Goal: Task Accomplishment & Management: Use online tool/utility

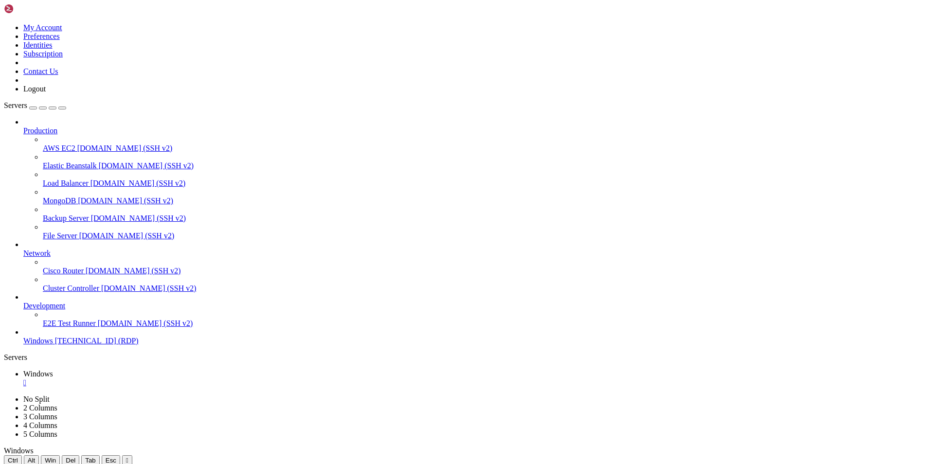
drag, startPoint x: 287, startPoint y: 586, endPoint x: 283, endPoint y: 598, distance: 11.8
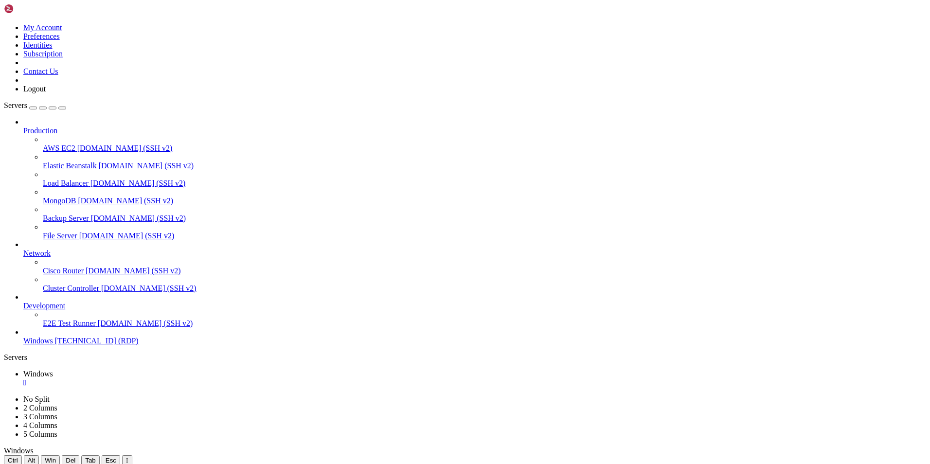
drag, startPoint x: 835, startPoint y: 538, endPoint x: 821, endPoint y: 537, distance: 14.1
drag, startPoint x: 155, startPoint y: 472, endPoint x: 569, endPoint y: 522, distance: 417.3
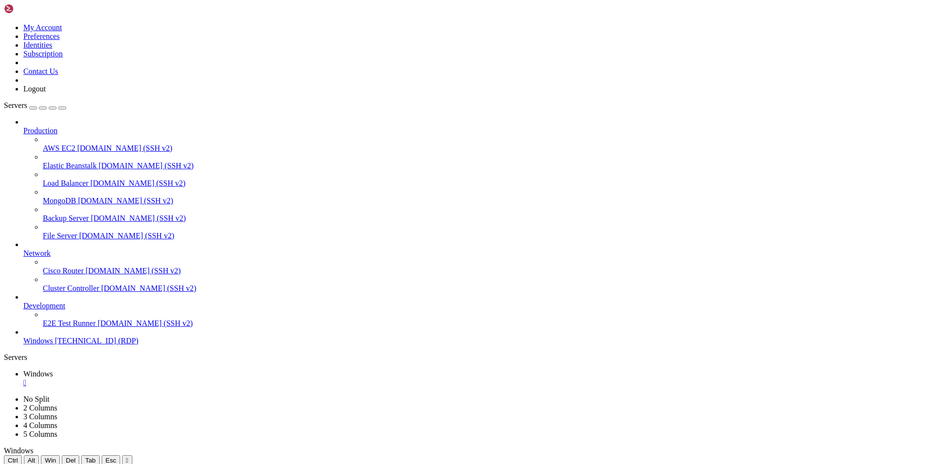
drag, startPoint x: 514, startPoint y: 519, endPoint x: 760, endPoint y: 537, distance: 246.7
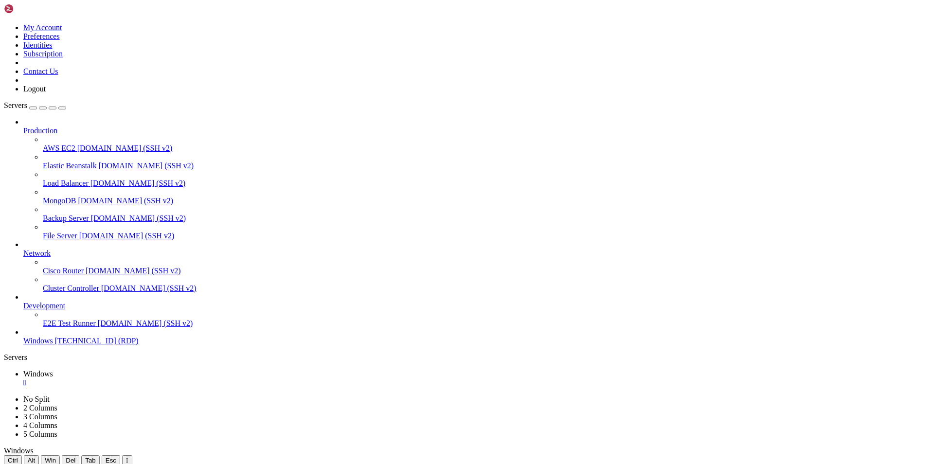
drag, startPoint x: 366, startPoint y: 854, endPoint x: 616, endPoint y: 836, distance: 250.1
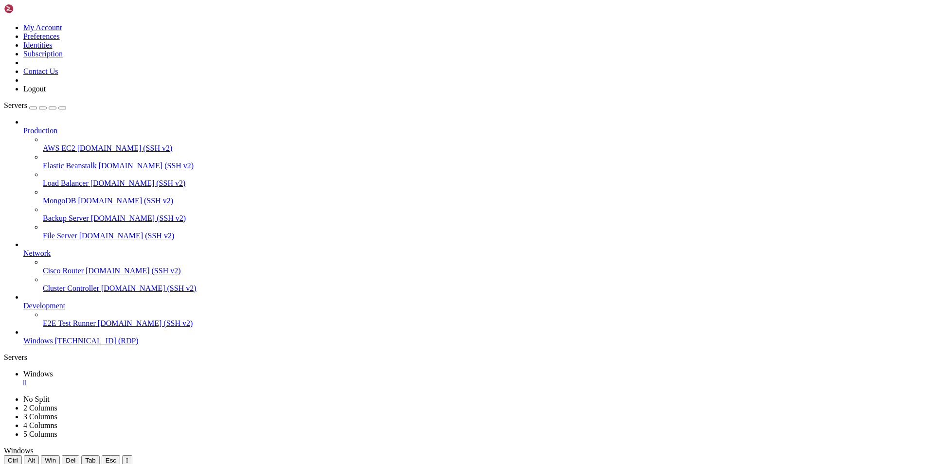
drag, startPoint x: 746, startPoint y: 541, endPoint x: 557, endPoint y: 511, distance: 191.6
drag, startPoint x: 426, startPoint y: 611, endPoint x: 238, endPoint y: 592, distance: 189.2
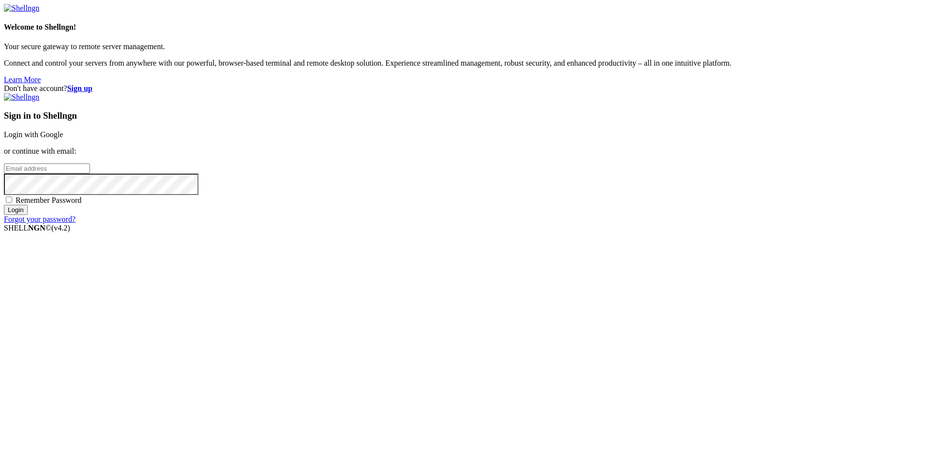
click at [90, 174] on input "email" at bounding box center [47, 168] width 86 height 10
type input "[EMAIL_ADDRESS][DOMAIN_NAME]"
click at [4, 205] on input "Login" at bounding box center [16, 210] width 24 height 10
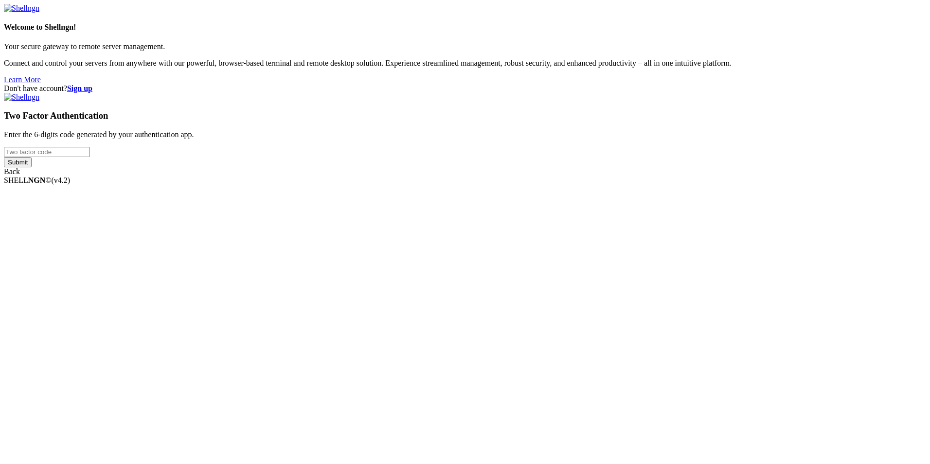
click at [90, 157] on input "number" at bounding box center [47, 152] width 86 height 10
type input "499483"
click at [32, 167] on input "Submit" at bounding box center [18, 162] width 28 height 10
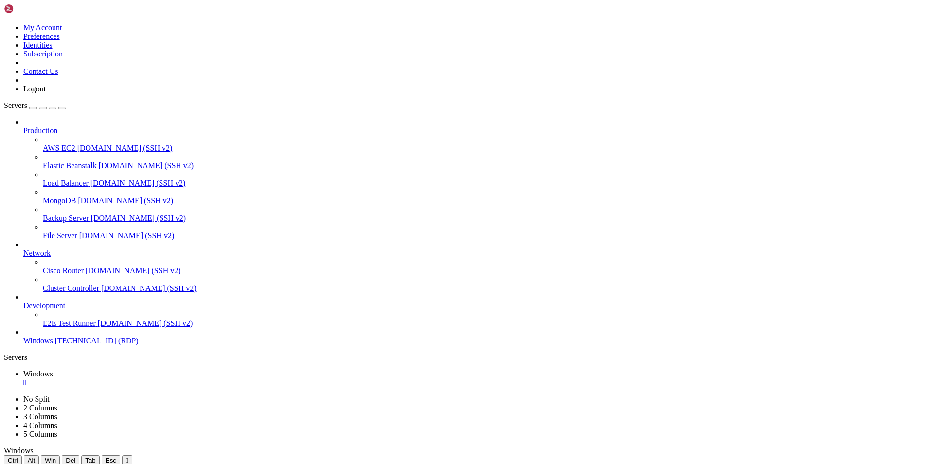
click at [62, 108] on icon "button" at bounding box center [62, 108] width 0 height 0
drag, startPoint x: 441, startPoint y: 573, endPoint x: 320, endPoint y: 688, distance: 166.1
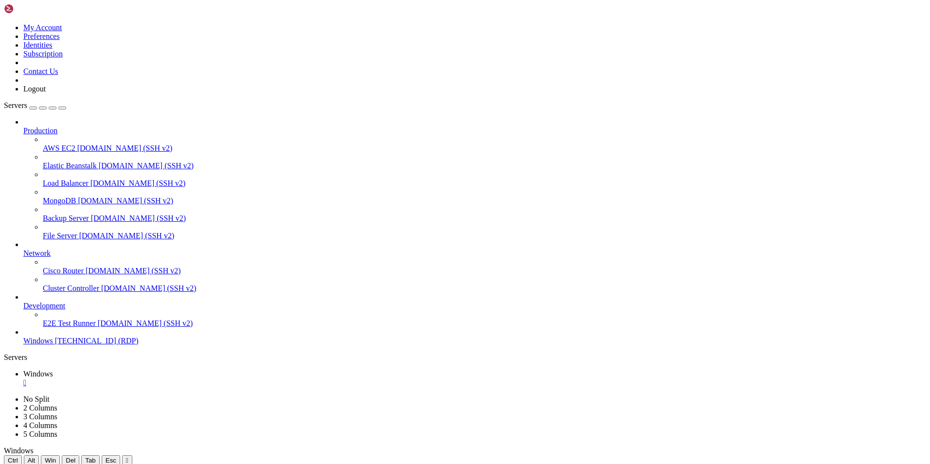
drag, startPoint x: 245, startPoint y: 824, endPoint x: 338, endPoint y: 729, distance: 132.7
drag, startPoint x: 432, startPoint y: 761, endPoint x: 511, endPoint y: 866, distance: 131.7
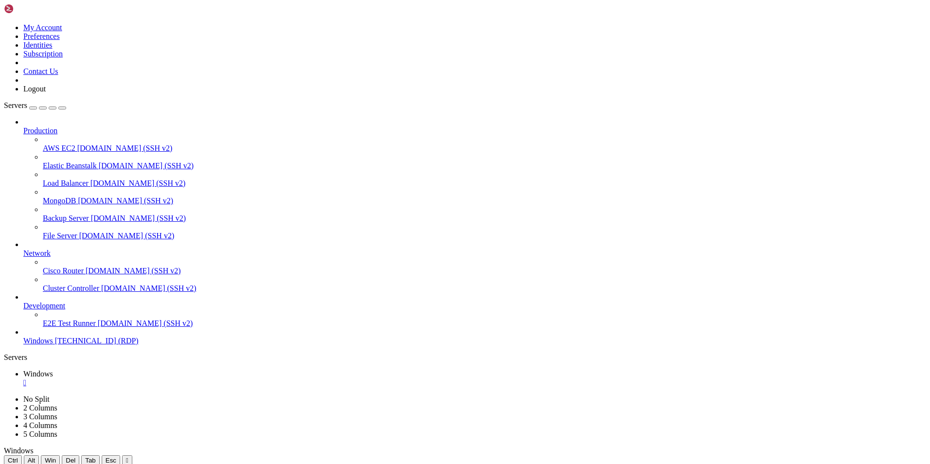
drag, startPoint x: 509, startPoint y: 852, endPoint x: 245, endPoint y: 562, distance: 392.1
drag, startPoint x: 213, startPoint y: 541, endPoint x: 454, endPoint y: 836, distance: 380.6
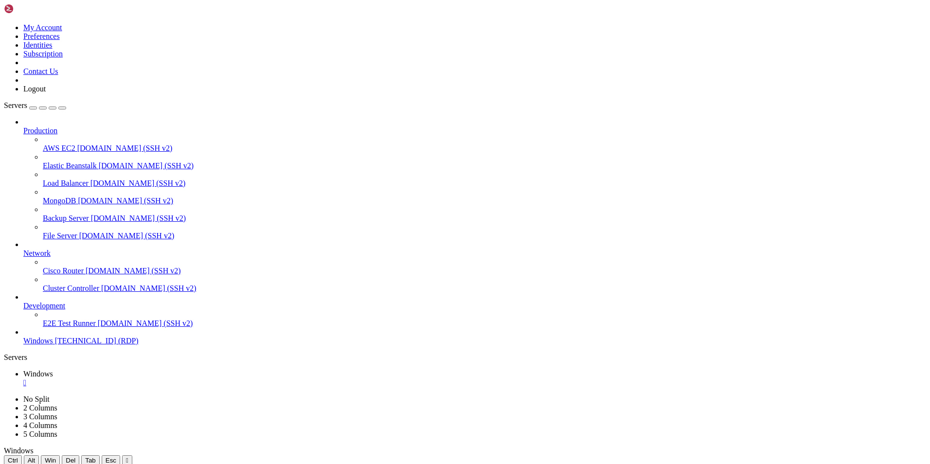
drag, startPoint x: 627, startPoint y: 838, endPoint x: 803, endPoint y: 836, distance: 175.6
drag, startPoint x: 803, startPoint y: 836, endPoint x: 459, endPoint y: 840, distance: 344.3
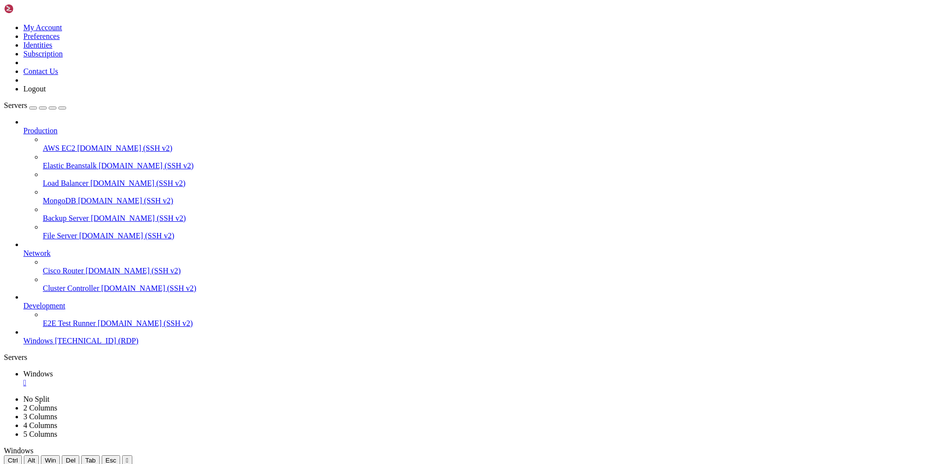
drag, startPoint x: 364, startPoint y: 536, endPoint x: 195, endPoint y: 518, distance: 170.7
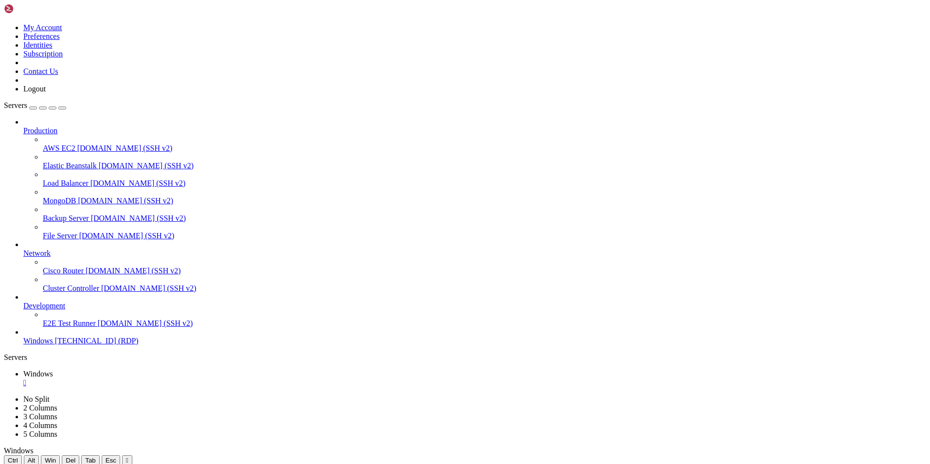
drag, startPoint x: 385, startPoint y: 535, endPoint x: 206, endPoint y: 551, distance: 179.7
drag, startPoint x: 614, startPoint y: 508, endPoint x: 727, endPoint y: 519, distance: 113.4
drag, startPoint x: 366, startPoint y: 522, endPoint x: 415, endPoint y: 531, distance: 49.5
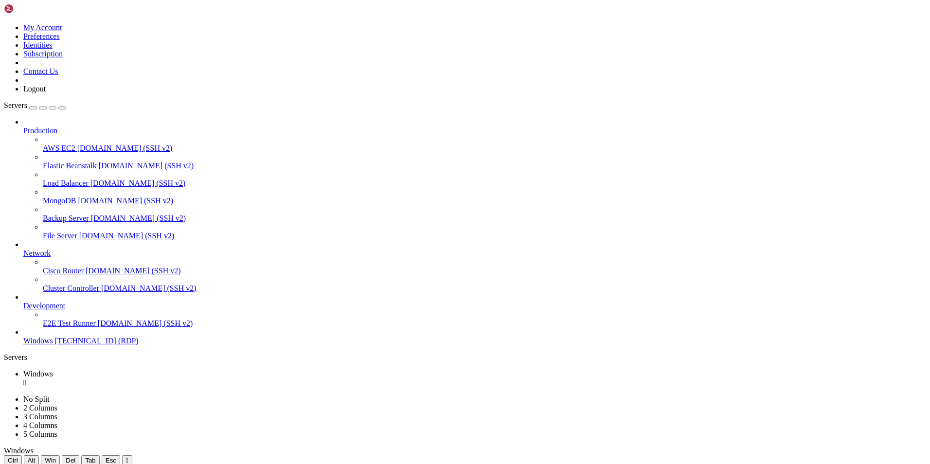
drag, startPoint x: 362, startPoint y: 524, endPoint x: 581, endPoint y: 529, distance: 218.9
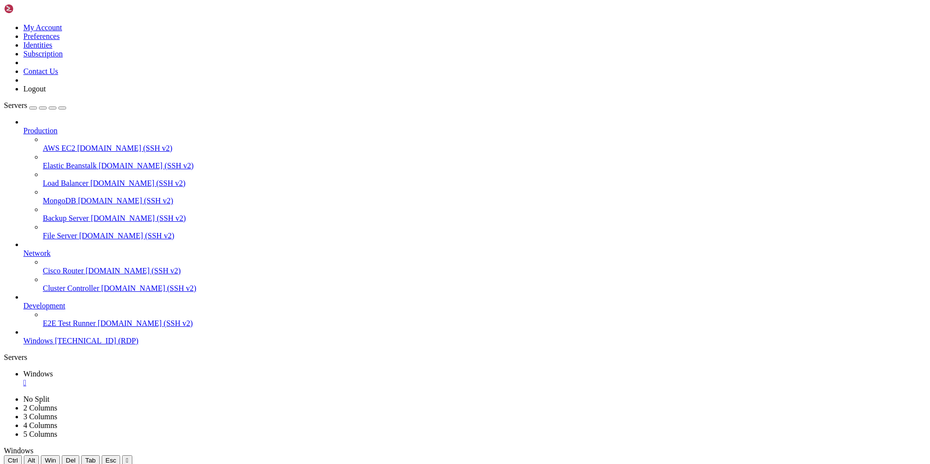
drag, startPoint x: 662, startPoint y: 607, endPoint x: 175, endPoint y: 887, distance: 562.2
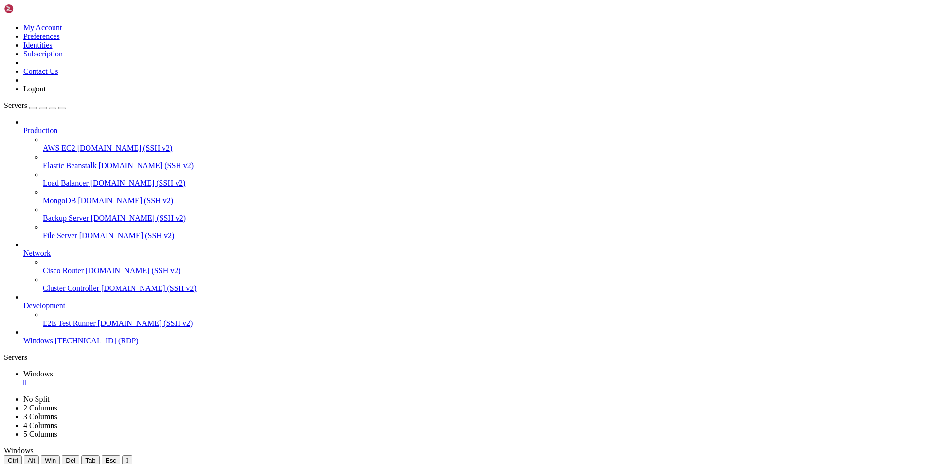
drag, startPoint x: 500, startPoint y: 511, endPoint x: 493, endPoint y: 494, distance: 18.7
drag, startPoint x: 822, startPoint y: 783, endPoint x: 664, endPoint y: 571, distance: 264.1
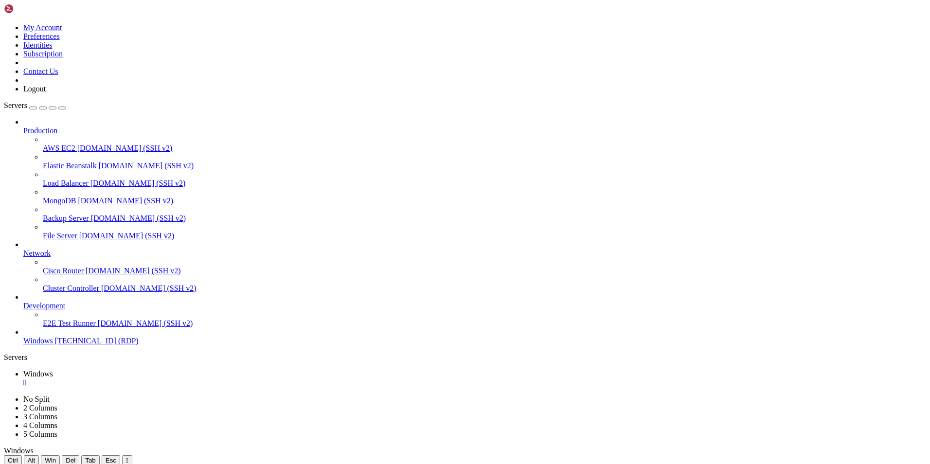
drag, startPoint x: 582, startPoint y: 875, endPoint x: 111, endPoint y: 799, distance: 477.3
drag, startPoint x: 74, startPoint y: 801, endPoint x: 551, endPoint y: 847, distance: 478.3
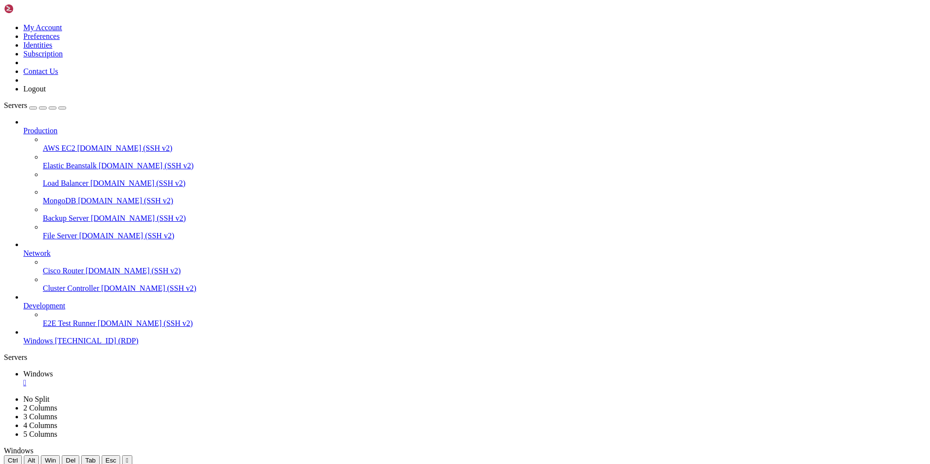
drag, startPoint x: 255, startPoint y: 476, endPoint x: 598, endPoint y: 538, distance: 348.4
